Goal: Book appointment/travel/reservation

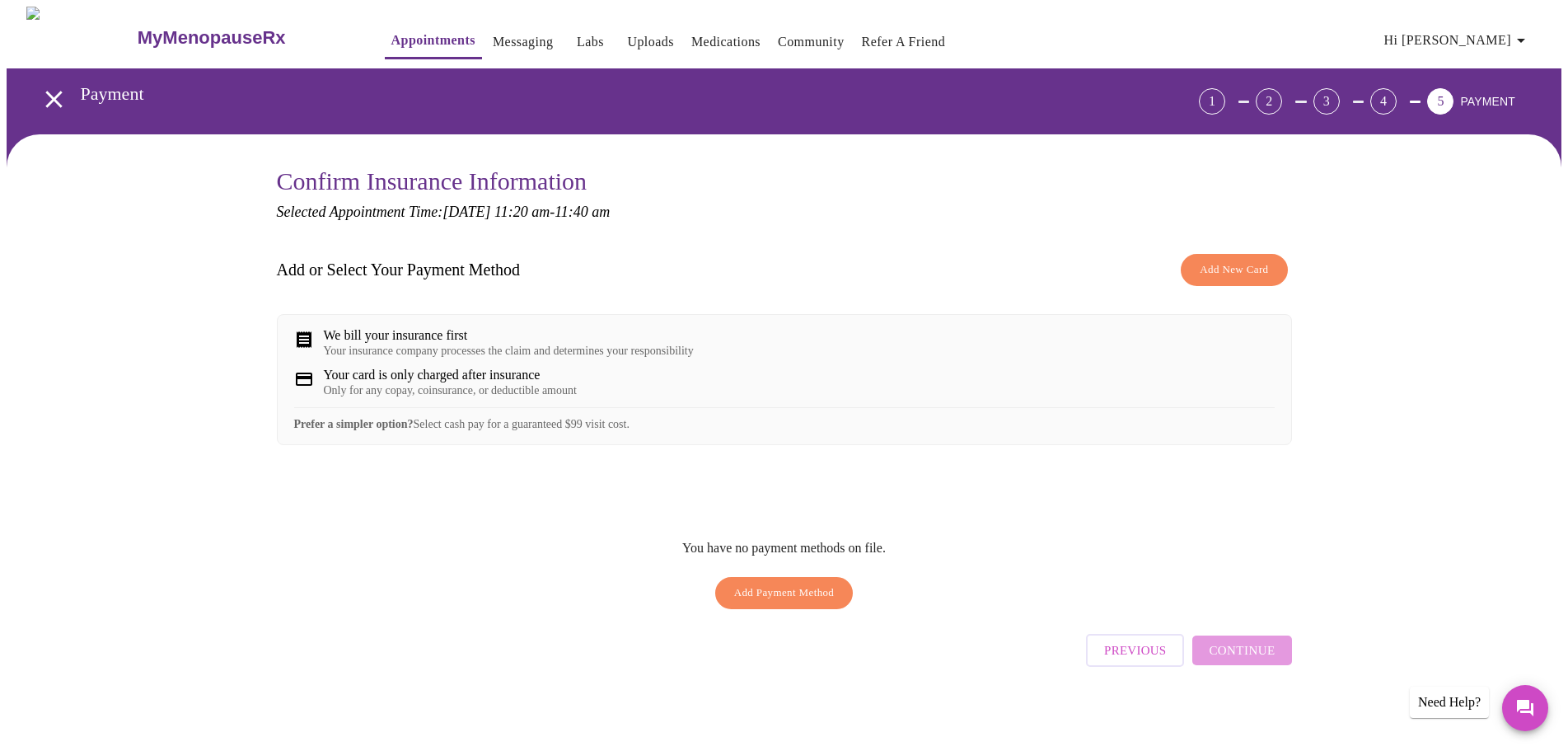
click at [1367, 409] on div "Confirm Insurance Information Selected Appointment Time: [DATE] 11:20 am - 11:4…" at bounding box center [784, 441] width 1555 height 614
